Goal: Find specific page/section: Find specific page/section

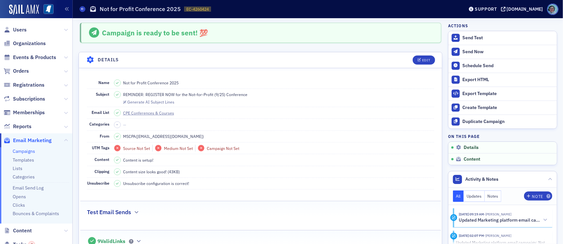
scroll to position [110, 0]
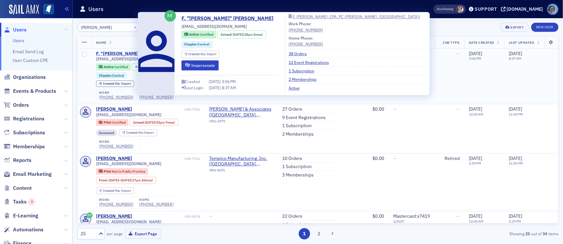
type input "[PERSON_NAME]"
click at [130, 52] on div "F. "[PERSON_NAME]" [PERSON_NAME]" at bounding box center [137, 54] width 82 height 6
